Goal: Task Accomplishment & Management: Use online tool/utility

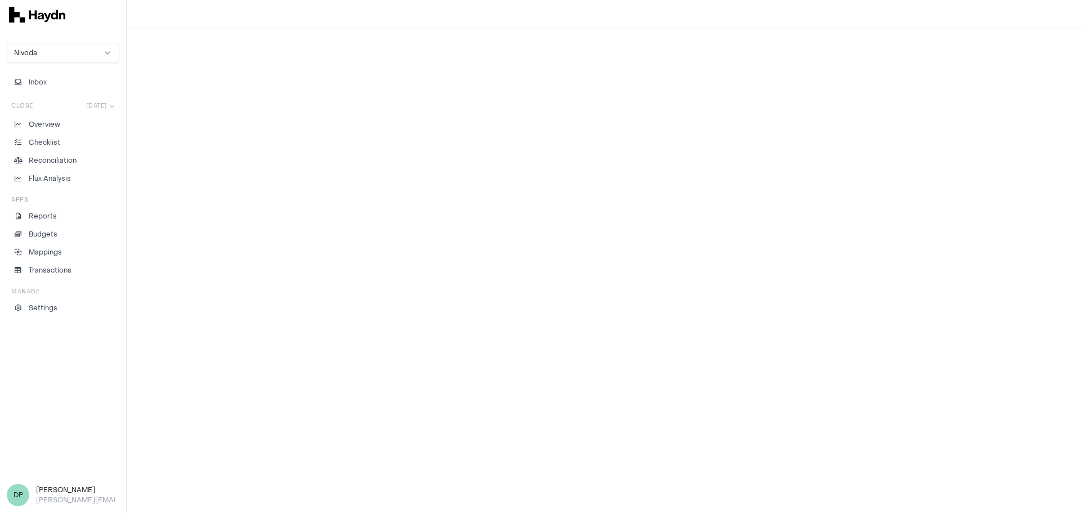
click at [57, 142] on p "Checklist" at bounding box center [45, 142] width 32 height 10
click at [42, 143] on p "Checklist" at bounding box center [45, 142] width 32 height 10
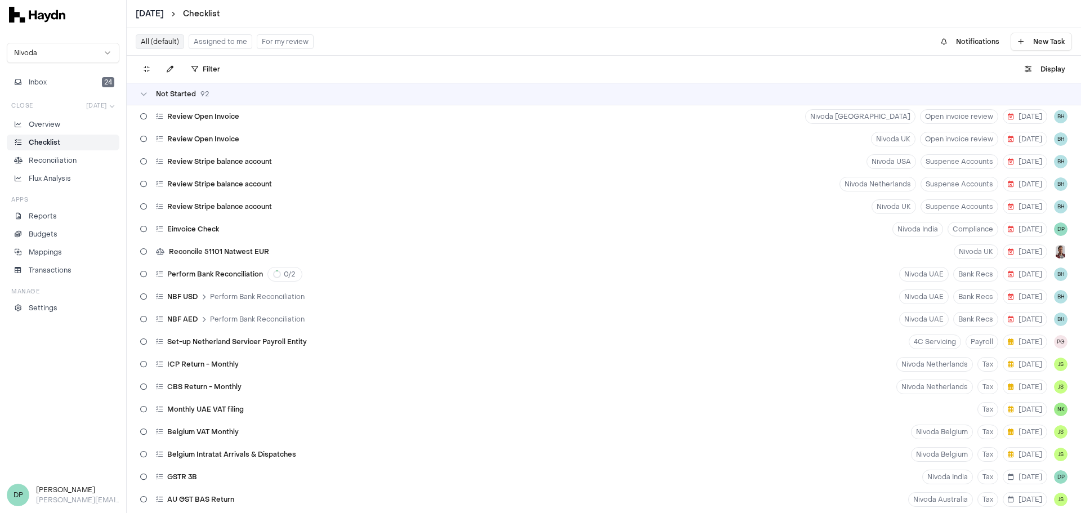
click at [250, 306] on html "[DATE] Checklist Nivoda Inbox 24 Close [DATE] Overview Checklist Reconciliation…" at bounding box center [540, 256] width 1081 height 513
click at [262, 307] on html "[DATE] Checklist Nivoda Inbox 24 Close [DATE] Overview Checklist Reconciliation…" at bounding box center [540, 256] width 1081 height 513
click at [273, 307] on html "[DATE] Checklist Nivoda Inbox 24 Close [DATE] Overview Checklist Reconciliation…" at bounding box center [540, 256] width 1081 height 513
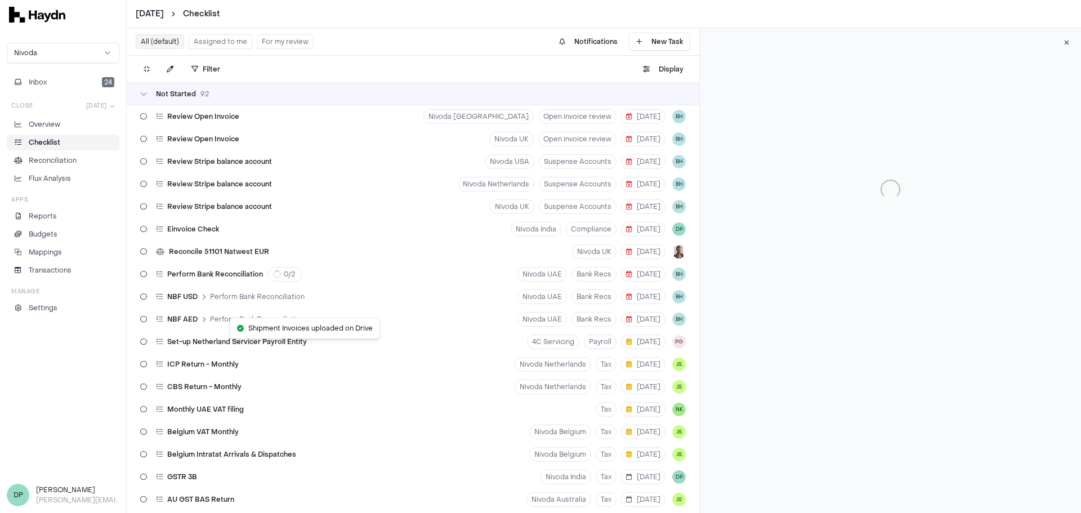
scroll to position [2420, 0]
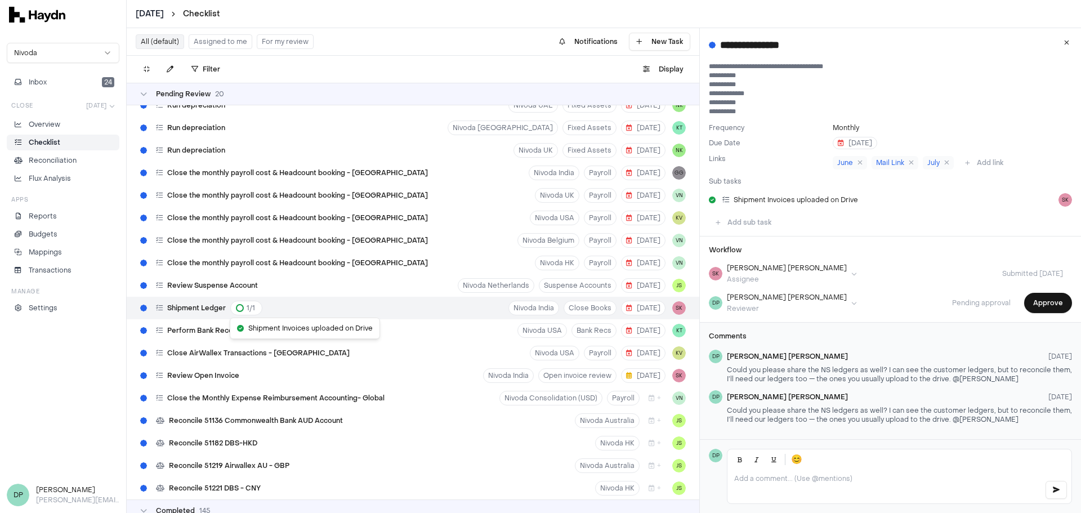
click at [1031, 303] on html "July 2025 Checklist Nivoda Inbox 24 Close Jul 2025 Overview Checklist Reconcili…" at bounding box center [540, 256] width 1081 height 513
click at [1053, 307] on button "Approve" at bounding box center [1048, 303] width 48 height 20
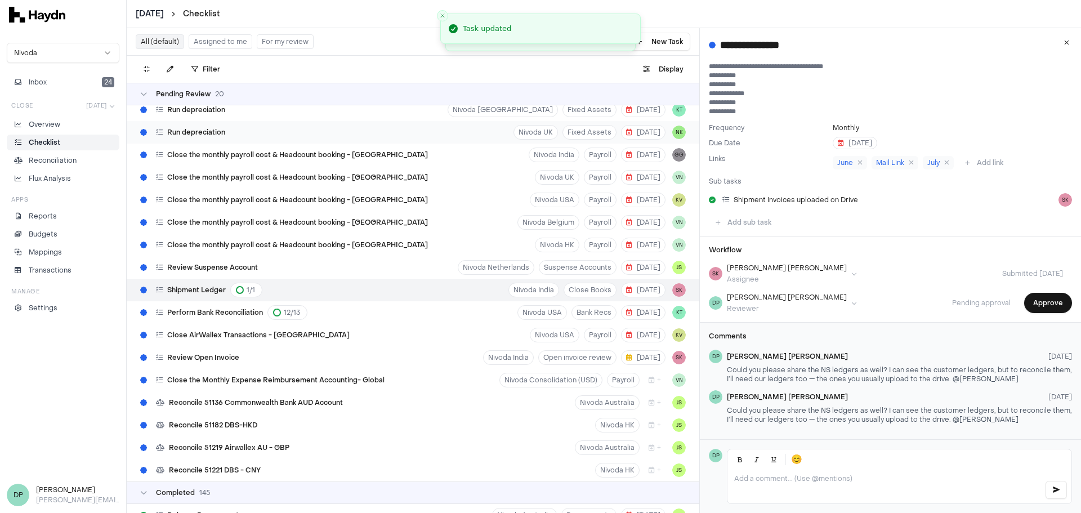
scroll to position [2430, 0]
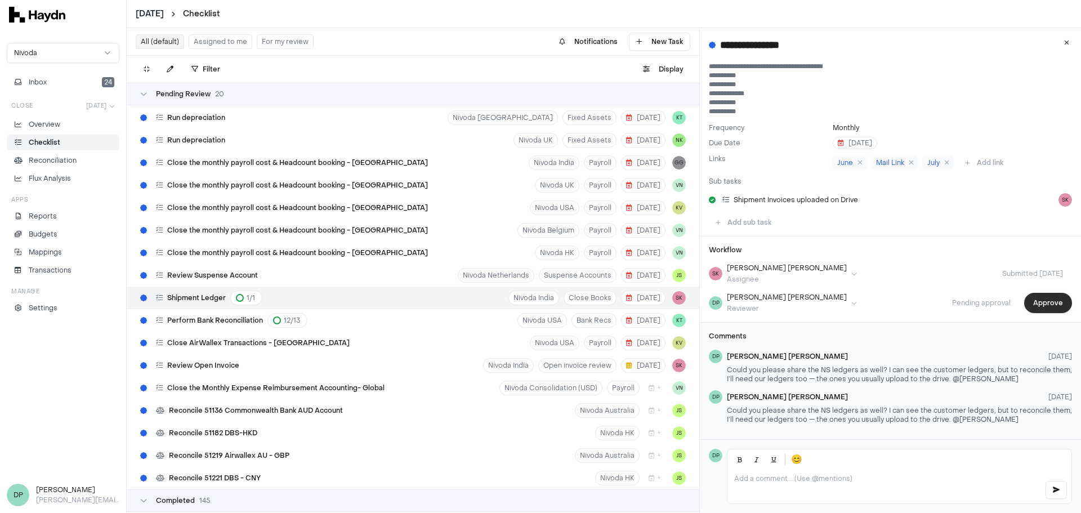
click at [1031, 299] on button "Approve" at bounding box center [1048, 303] width 48 height 20
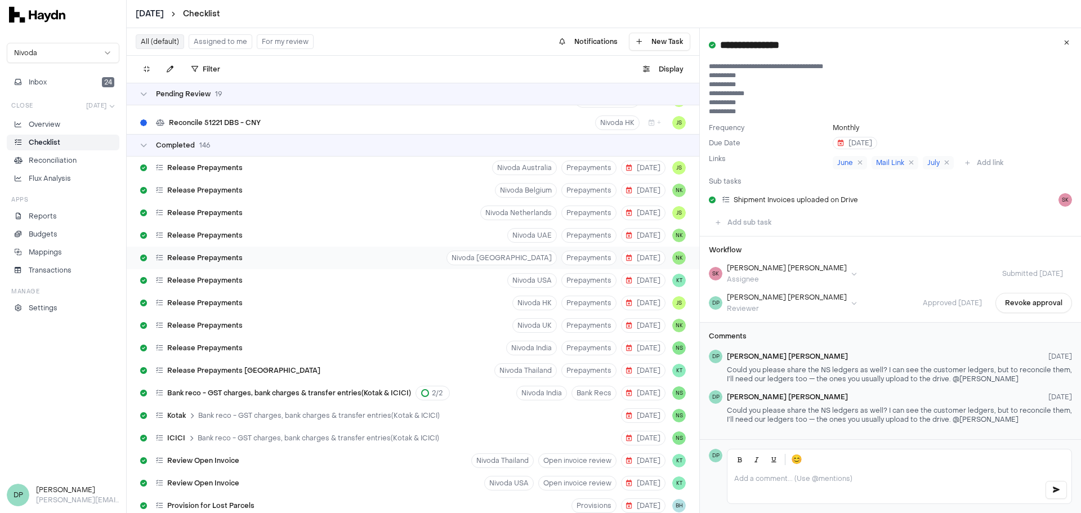
scroll to position [2790, 0]
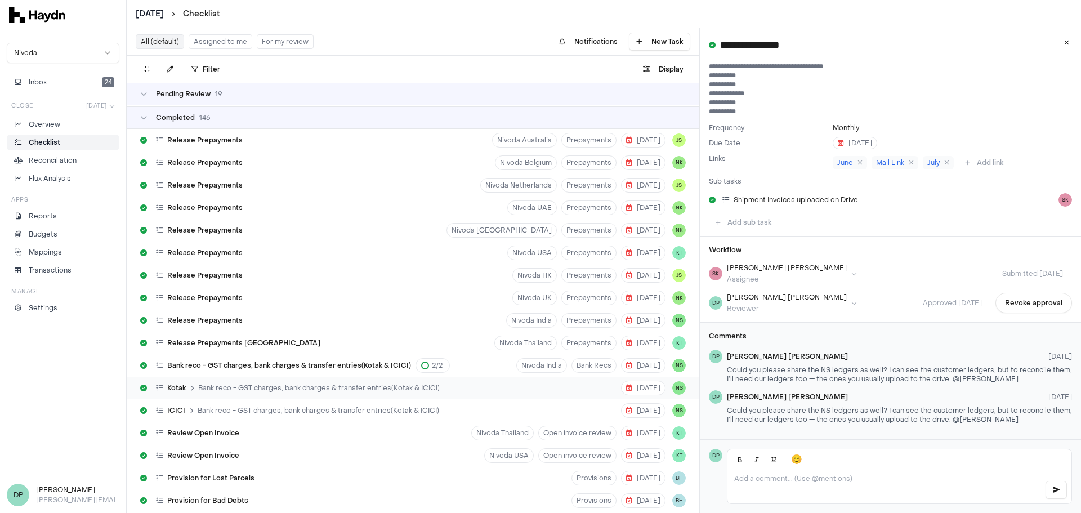
click at [303, 389] on span "Bank reco - GST charges, bank charges & transfer entries(Kotak & ICICI)" at bounding box center [318, 387] width 241 height 9
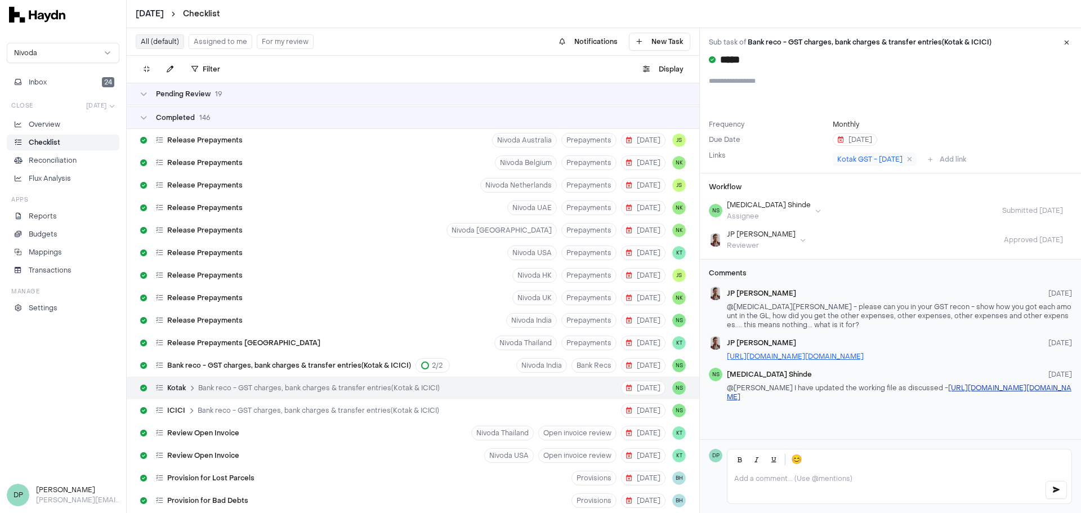
click at [849, 397] on link "https://8631227.app.netsuite.com/app/accounting/transactions/vendbill.nl?id=873…" at bounding box center [899, 392] width 344 height 18
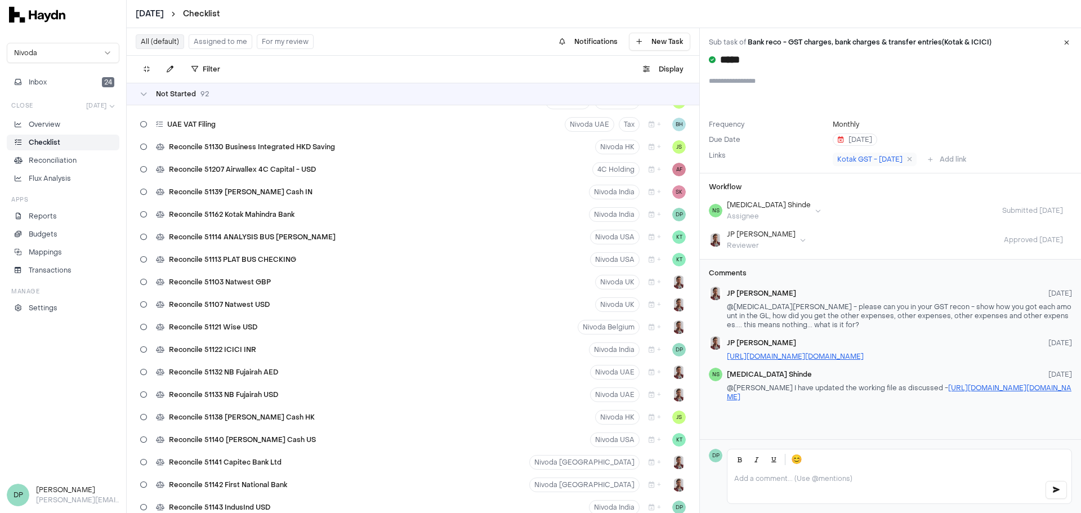
scroll to position [1046, 0]
click at [264, 350] on div "Reconcile 51122 ICICI INR Nivoda India + DP" at bounding box center [413, 354] width 572 height 23
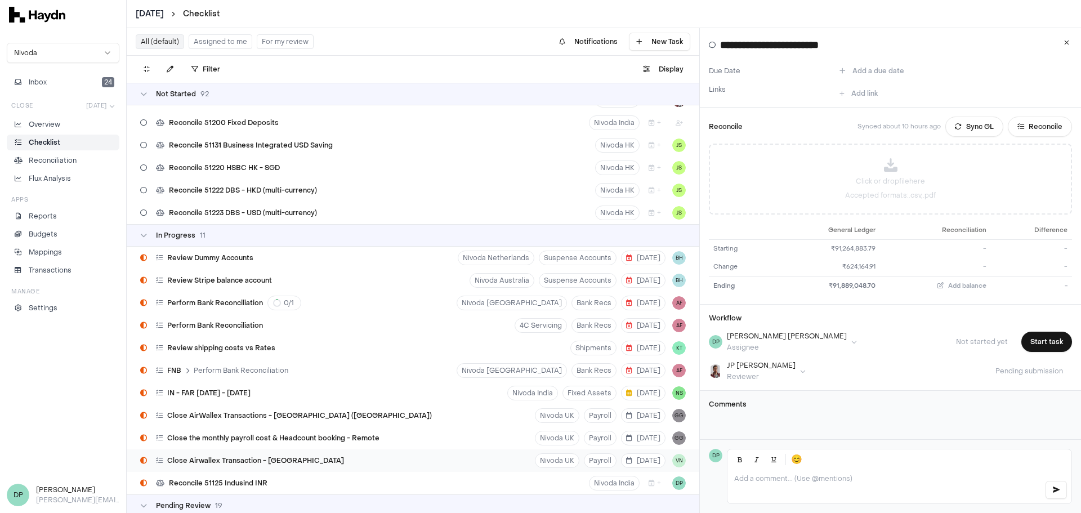
scroll to position [2026, 0]
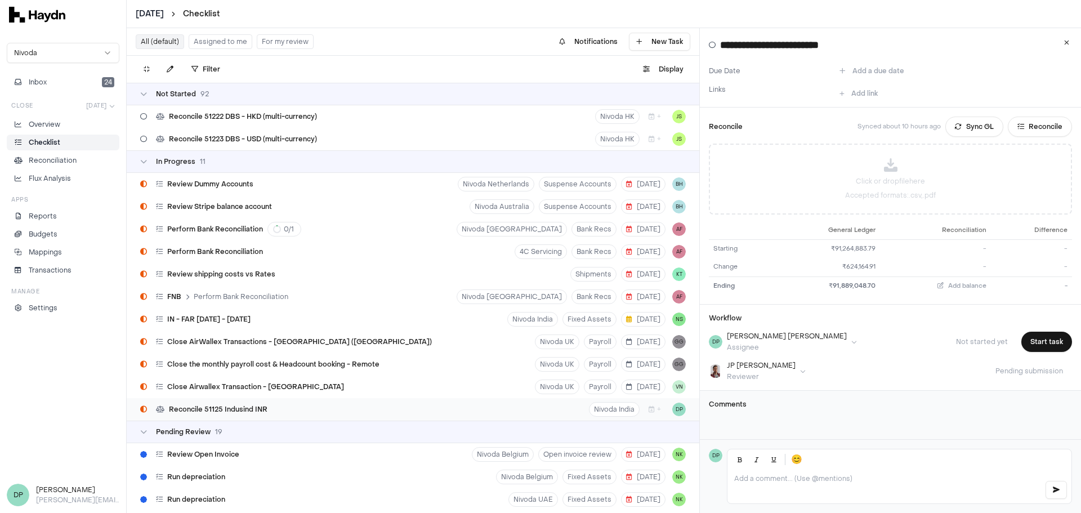
click at [298, 408] on div "Reconcile 51125 Indusind INR Nivoda India + DP" at bounding box center [413, 409] width 572 height 23
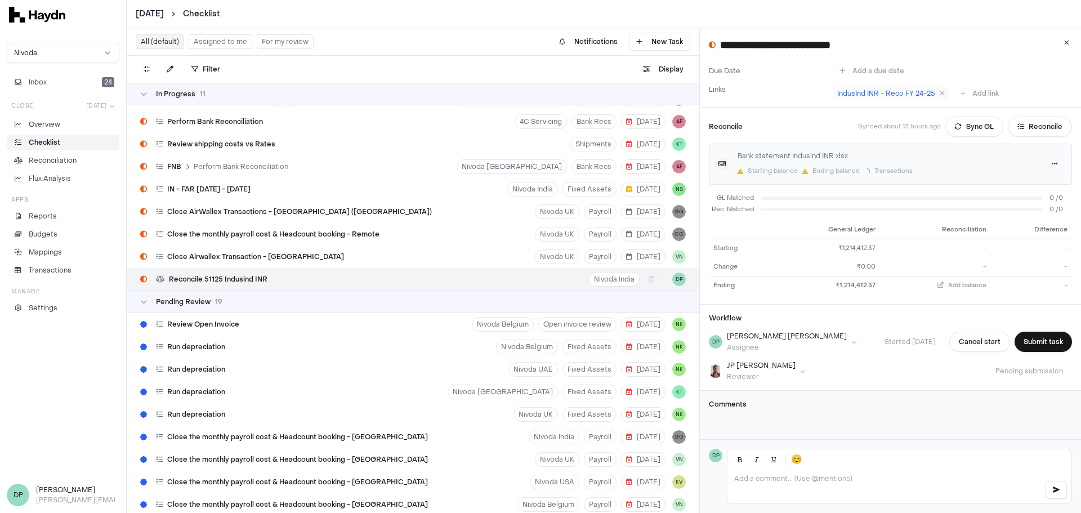
scroll to position [2251, 0]
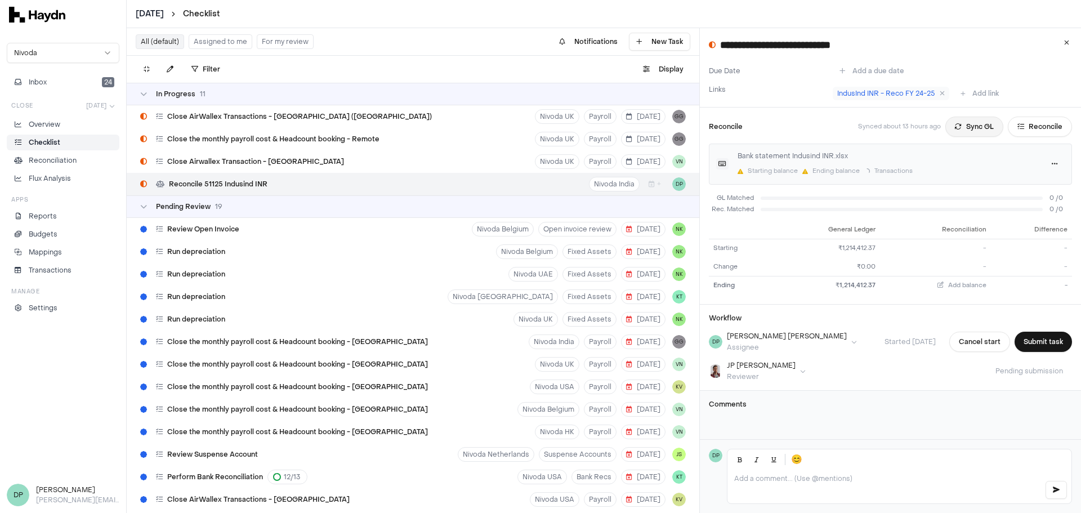
click at [945, 131] on button "Sync GL" at bounding box center [974, 127] width 58 height 20
click at [956, 128] on button "Sync GL" at bounding box center [974, 127] width 58 height 20
click at [939, 93] on icon at bounding box center [941, 93] width 5 height 7
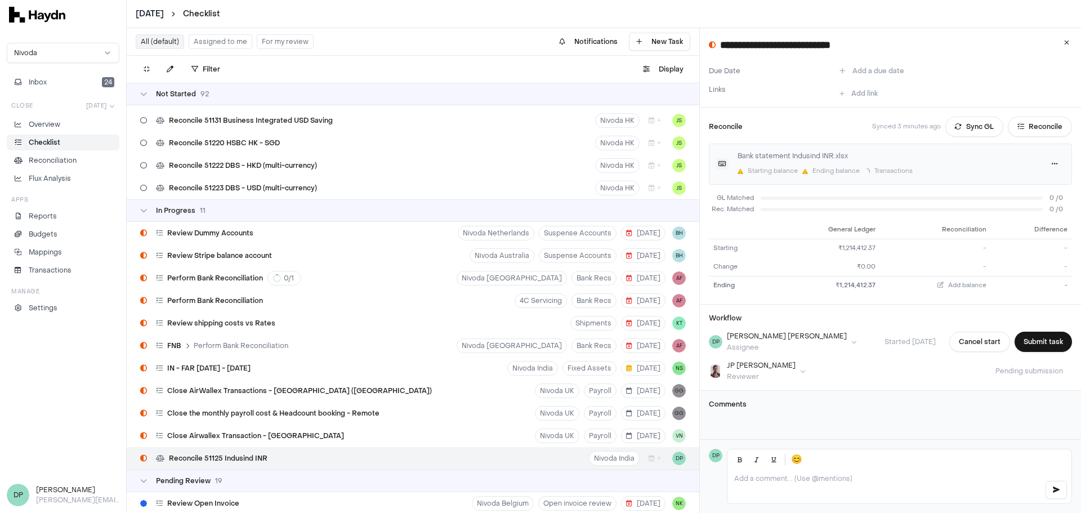
scroll to position [1970, 0]
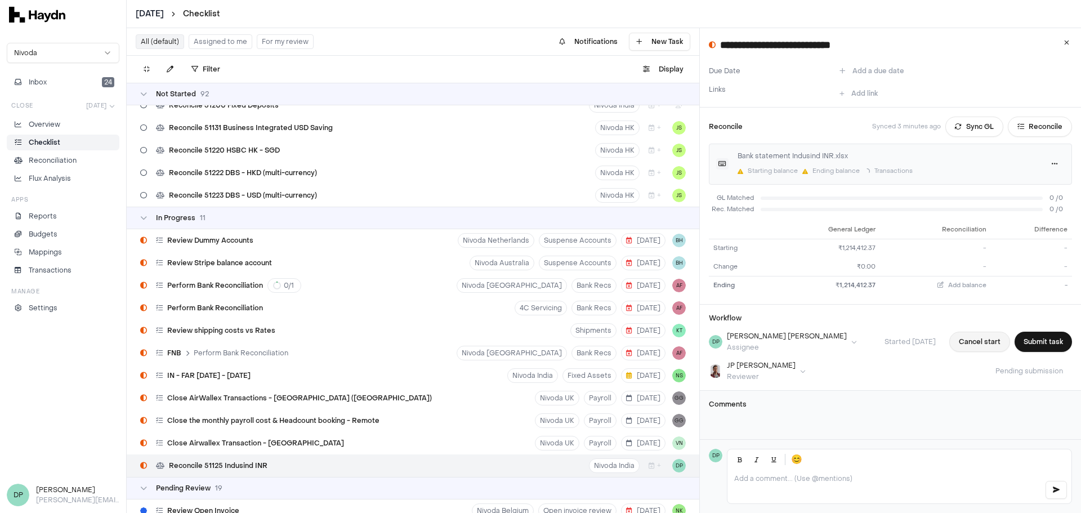
click at [983, 341] on button "Cancel start" at bounding box center [979, 342] width 61 height 20
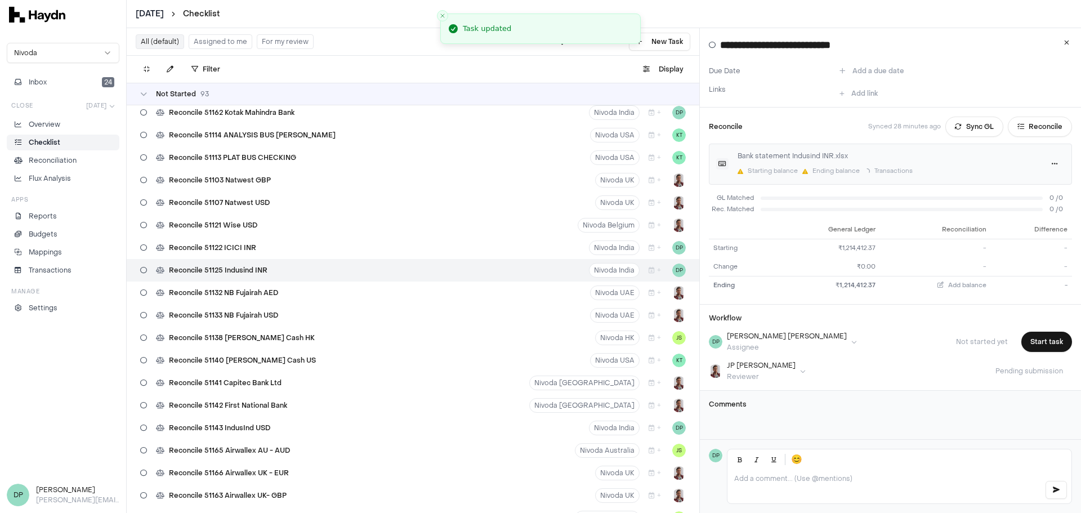
scroll to position [1125, 0]
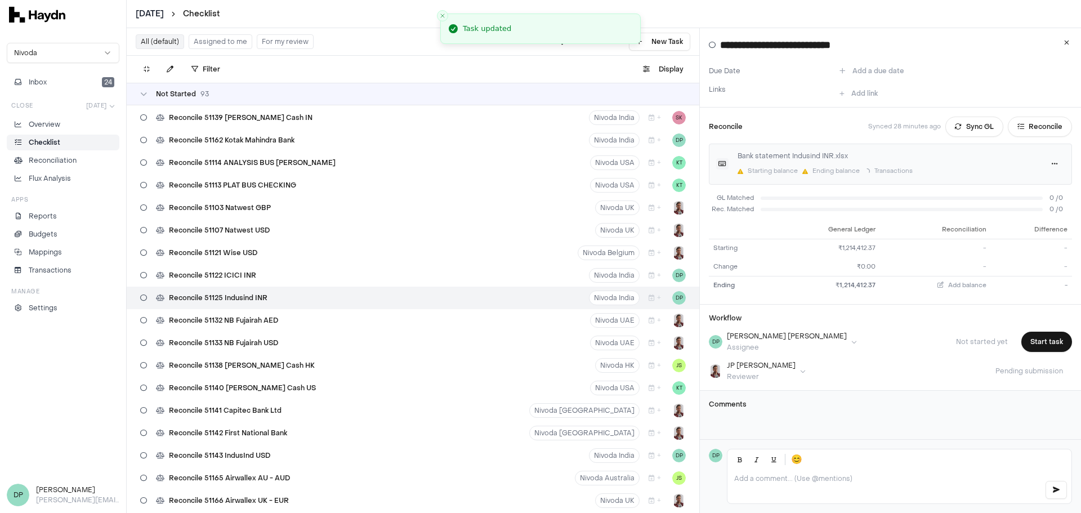
click at [750, 169] on div "Starting balance" at bounding box center [772, 172] width 50 height 10
click at [1050, 162] on html "July 2025 Checklist Nivoda Inbox 24 Close Jul 2025 Overview Checklist Reconcili…" at bounding box center [540, 256] width 1081 height 513
click at [1007, 218] on div "Delete" at bounding box center [1020, 218] width 66 height 16
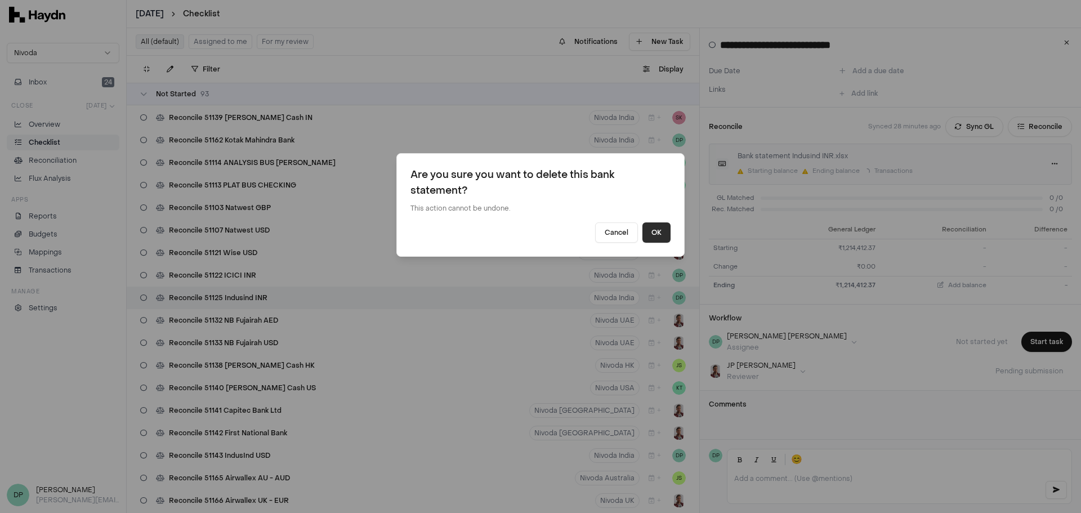
click at [656, 232] on button "OK" at bounding box center [656, 232] width 28 height 20
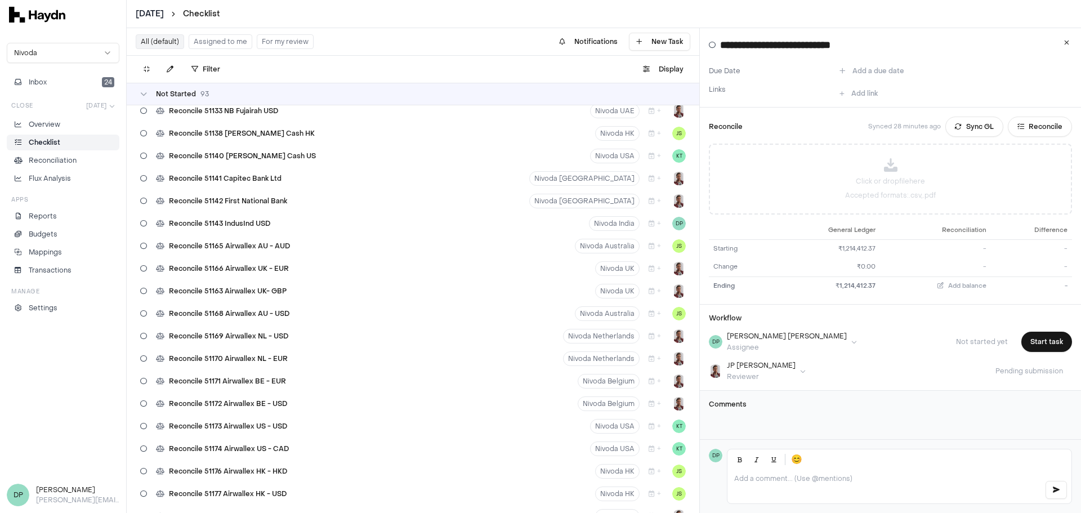
scroll to position [1351, 0]
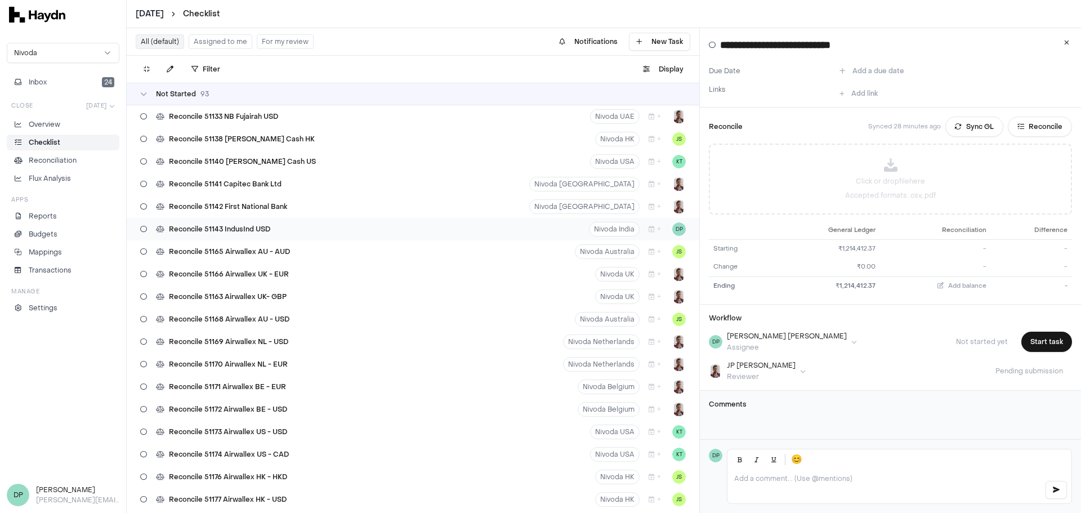
click at [272, 231] on div "Reconcile 51143 IndusInd USD" at bounding box center [205, 228] width 139 height 21
